Goal: Task Accomplishment & Management: Use online tool/utility

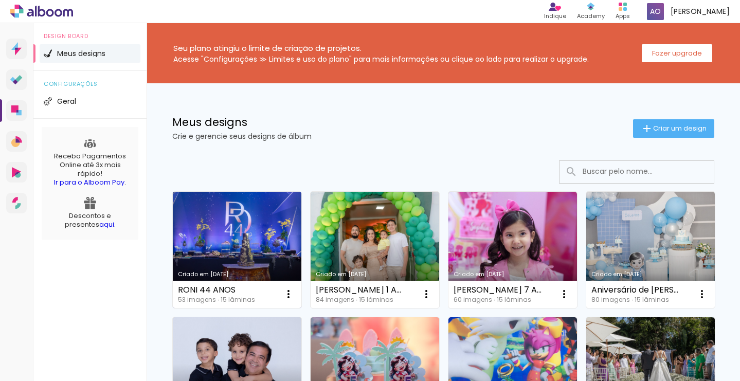
click at [276, 231] on link "Criado em [DATE]" at bounding box center [237, 250] width 129 height 116
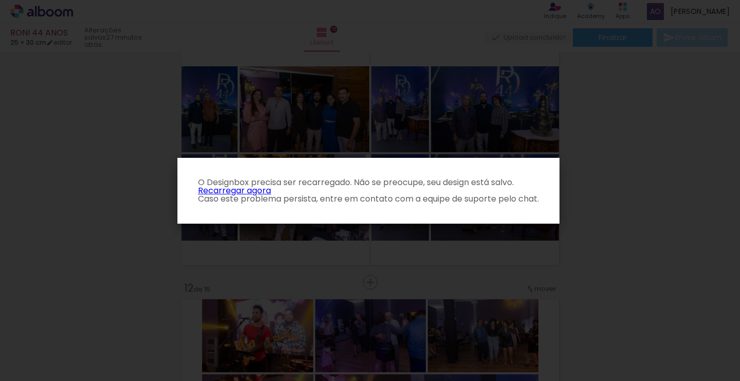
scroll to position [0, 1]
